Goal: Find specific page/section: Find specific page/section

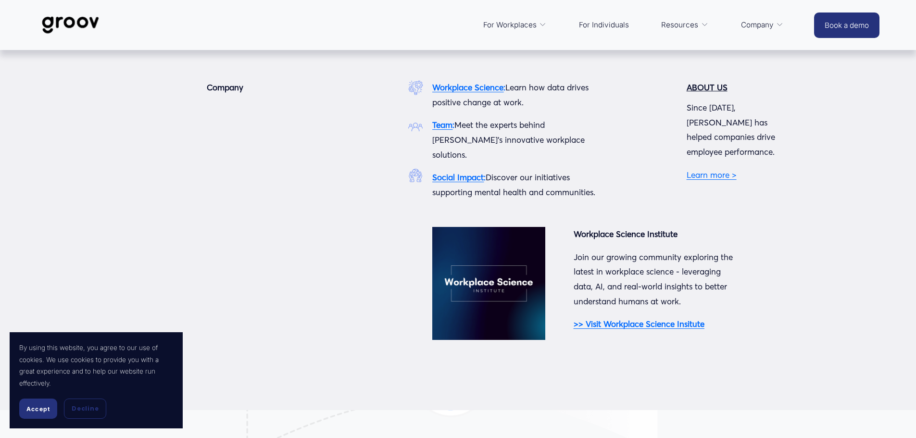
click at [439, 128] on strong "Team" at bounding box center [442, 125] width 20 height 10
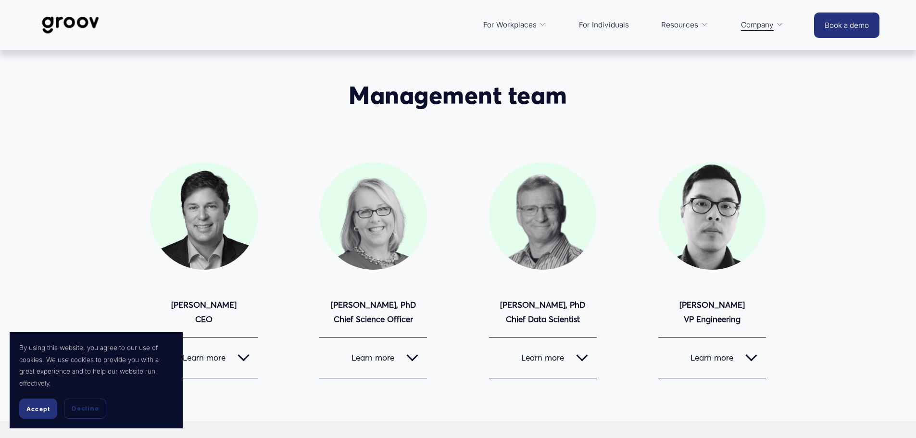
click at [32, 410] on span "Accept" at bounding box center [38, 409] width 24 height 7
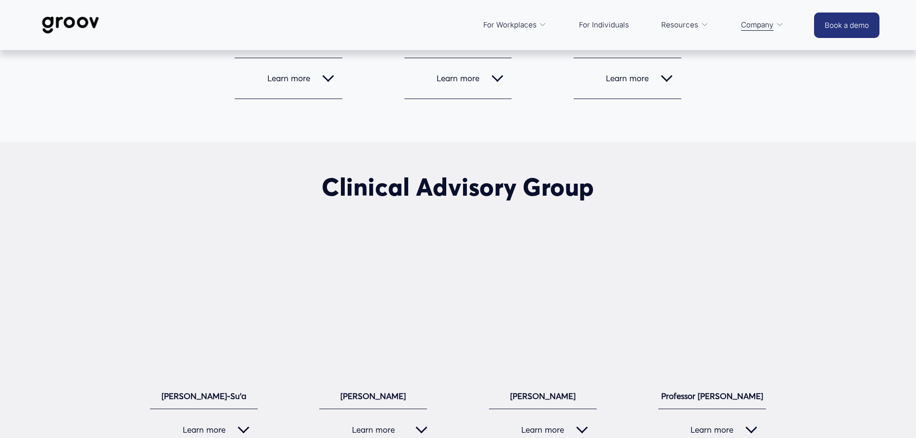
scroll to position [773, 0]
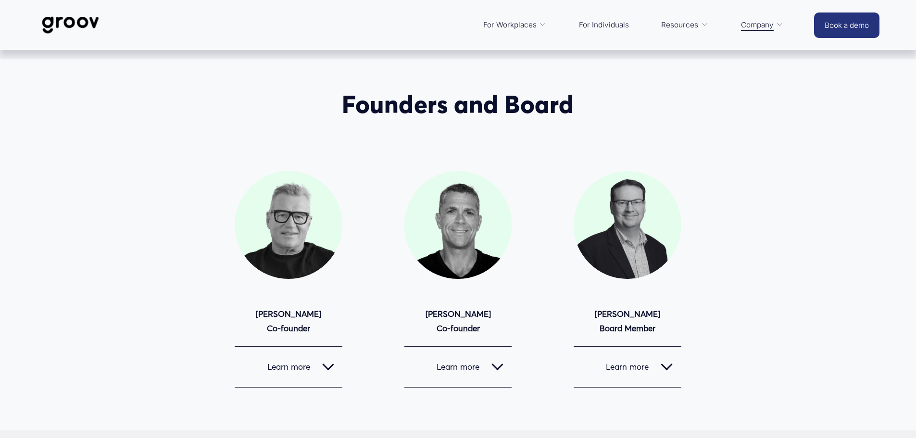
click at [471, 370] on span "Learn more" at bounding box center [452, 367] width 79 height 10
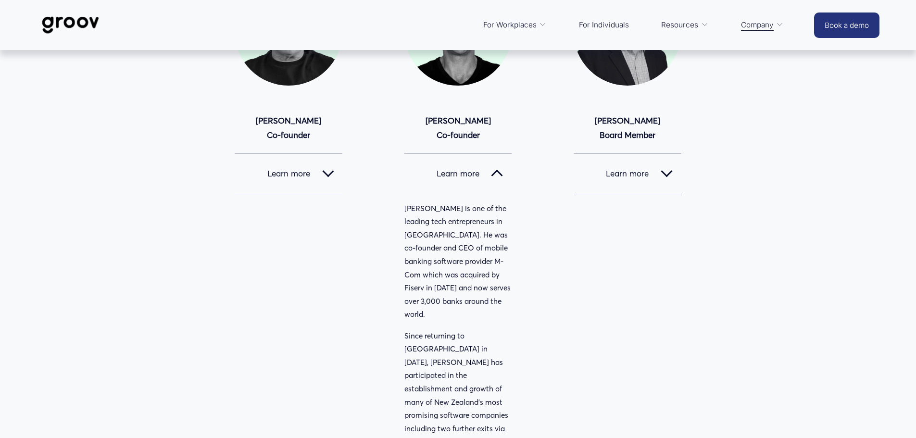
scroll to position [965, 0]
click at [629, 183] on button "Learn more" at bounding box center [628, 174] width 108 height 40
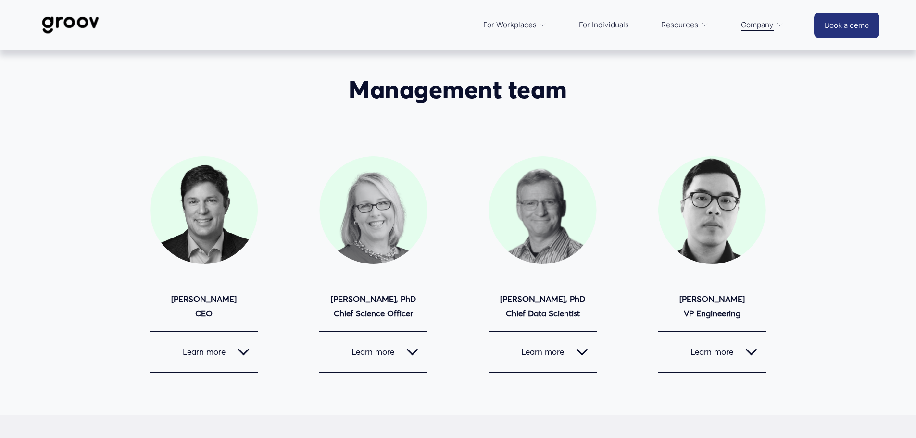
scroll to position [3, 0]
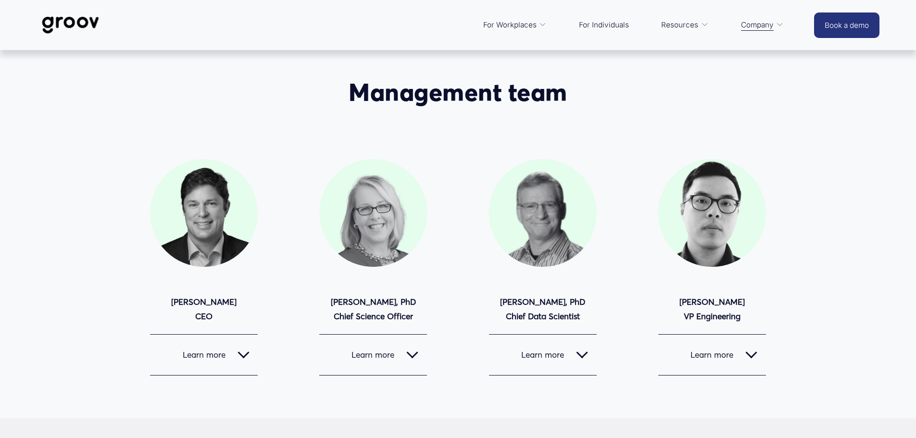
click at [219, 359] on span "Learn more" at bounding box center [198, 355] width 79 height 10
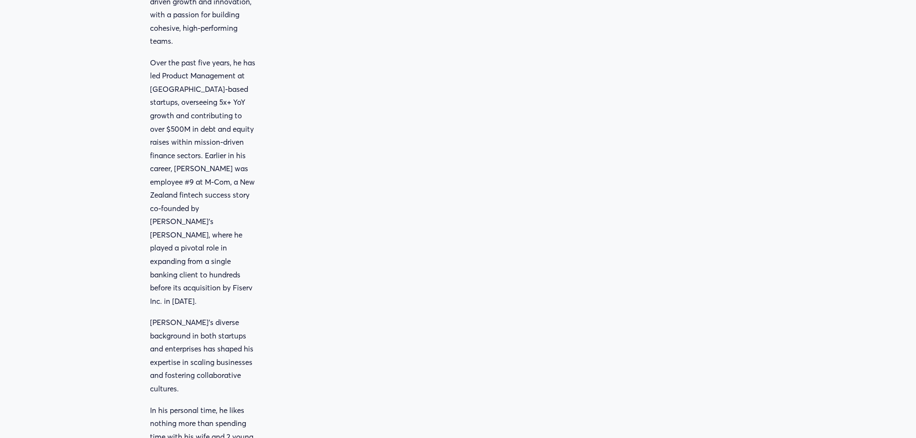
scroll to position [292, 0]
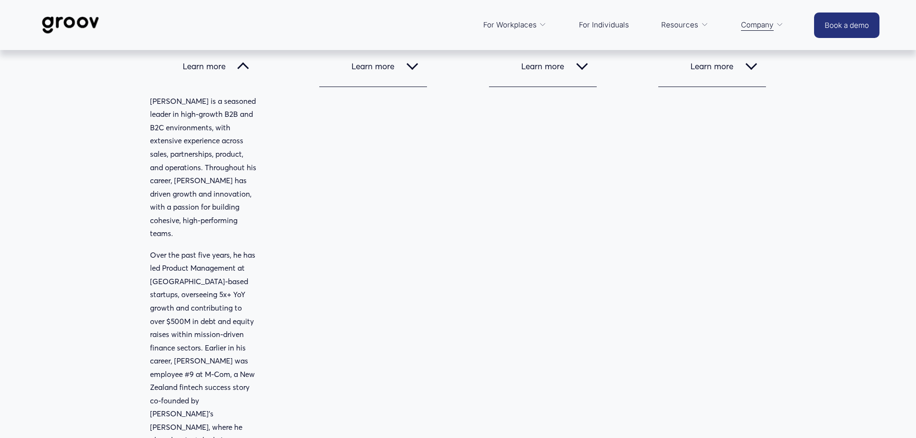
drag, startPoint x: 219, startPoint y: 359, endPoint x: 445, endPoint y: 345, distance: 226.0
click at [445, 345] on div "Management team [PERSON_NAME] CEO" at bounding box center [458, 250] width 916 height 923
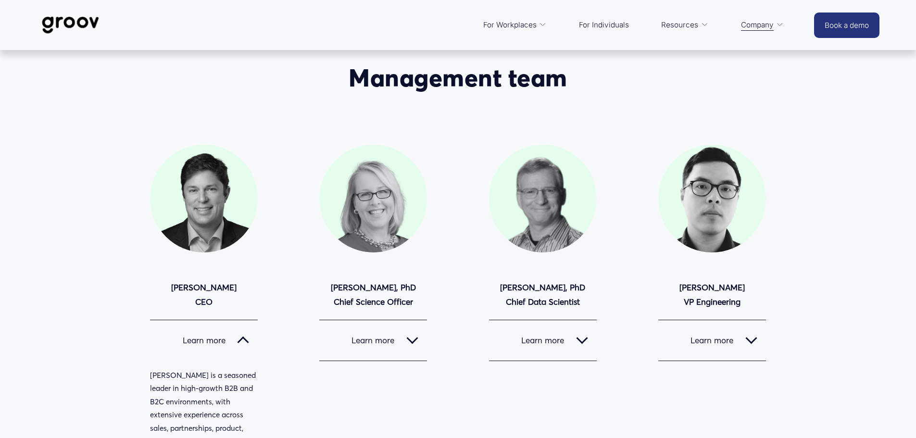
scroll to position [3, 0]
